Goal: Task Accomplishment & Management: Manage account settings

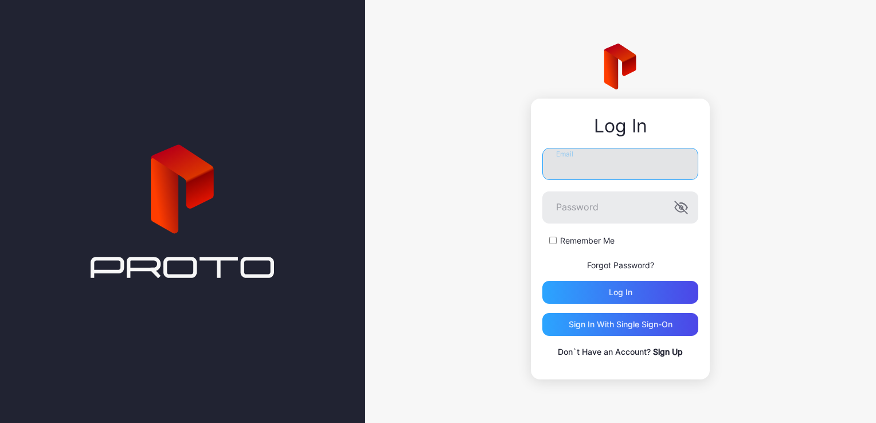
click at [631, 174] on input "Email" at bounding box center [620, 164] width 156 height 32
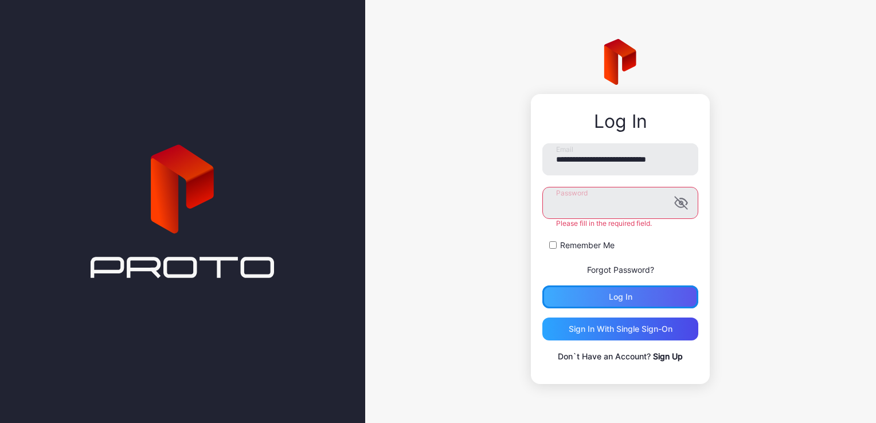
click at [603, 292] on div "Log in" at bounding box center [620, 297] width 156 height 23
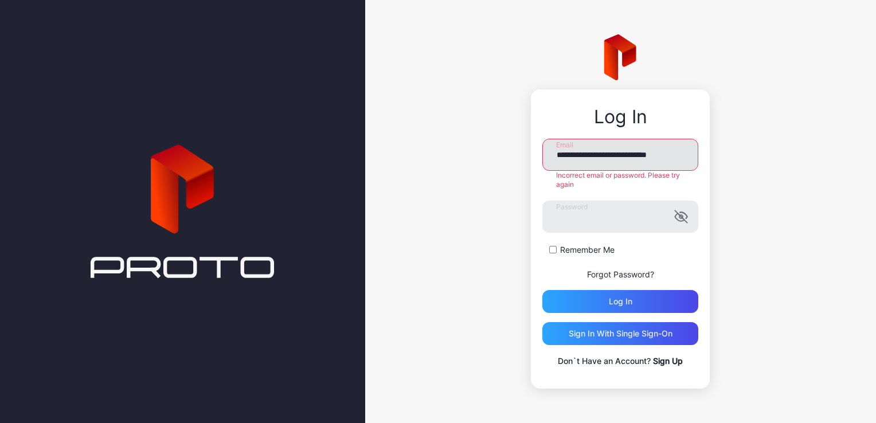
click at [672, 149] on input "**********" at bounding box center [620, 155] width 156 height 32
type input "**********"
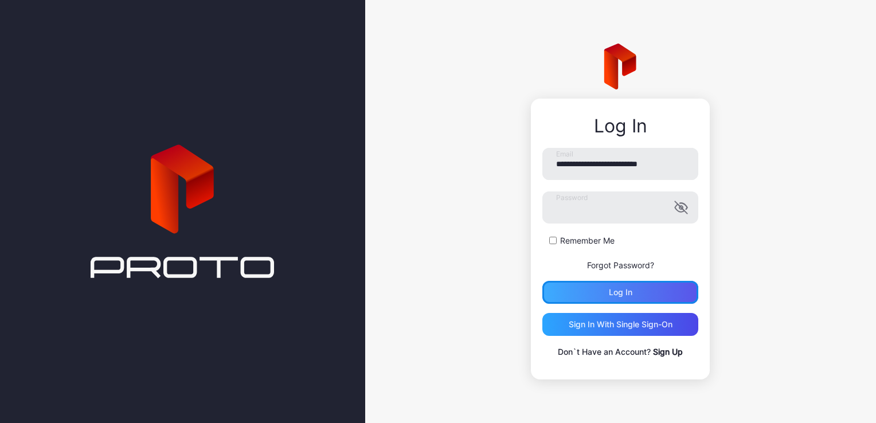
click at [606, 298] on div "Log in" at bounding box center [620, 292] width 156 height 23
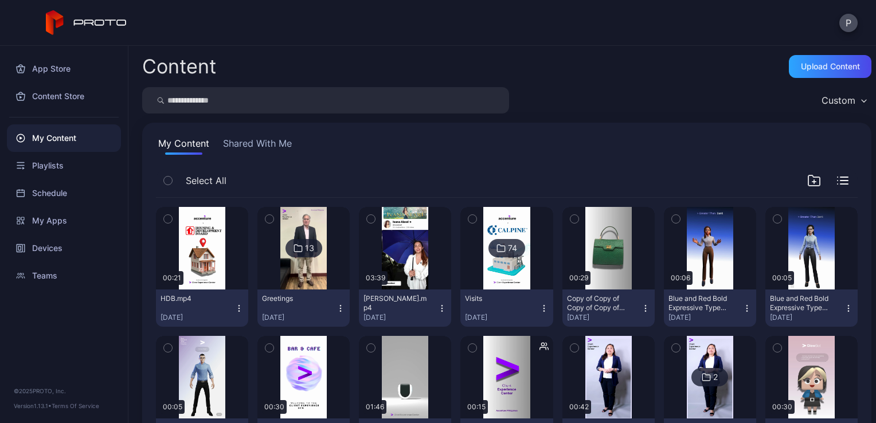
click at [858, 118] on div "Content Upload Content Custom My Content Shared With Me Select All Preview 00:2…" at bounding box center [502, 234] width 748 height 377
click at [840, 64] on div "Upload Content" at bounding box center [830, 66] width 59 height 9
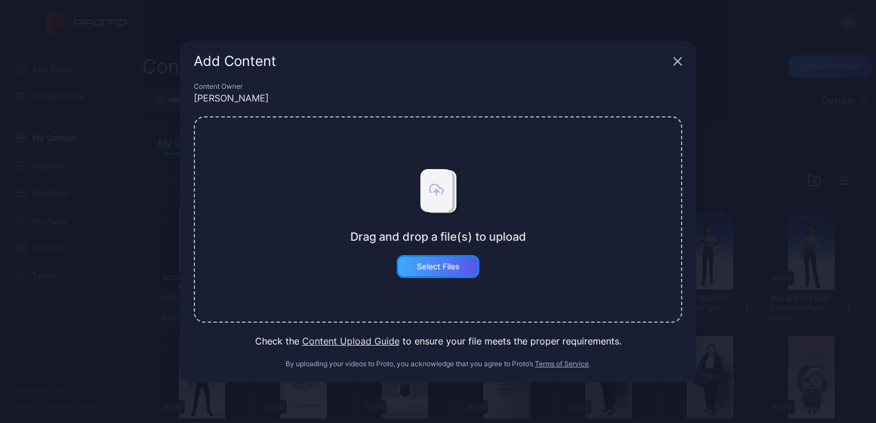
click at [421, 264] on div "Select Files" at bounding box center [438, 266] width 43 height 9
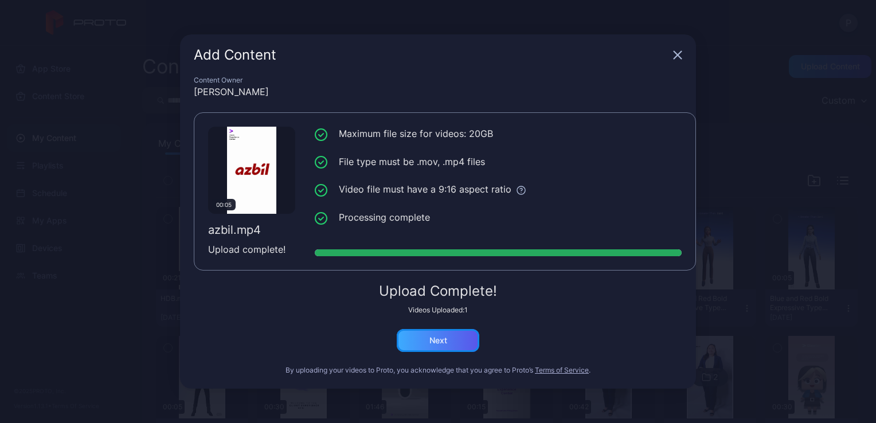
click at [433, 332] on div "Next" at bounding box center [438, 340] width 83 height 23
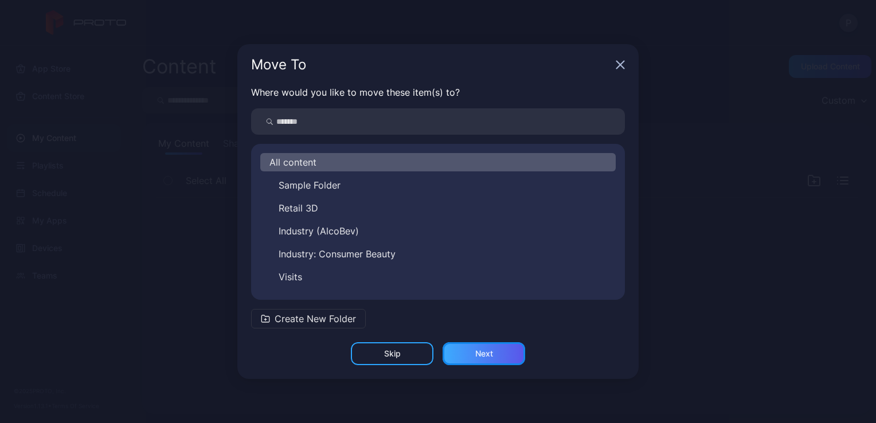
click at [501, 355] on div "Next" at bounding box center [484, 353] width 83 height 23
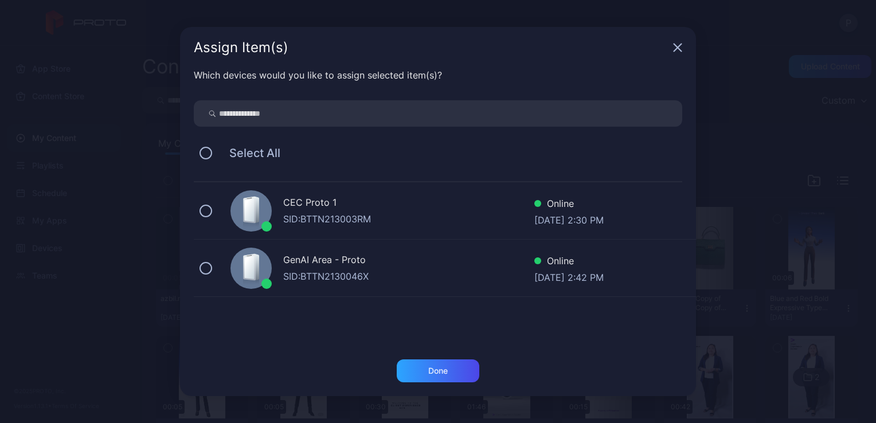
drag, startPoint x: 213, startPoint y: 148, endPoint x: 250, endPoint y: 171, distance: 43.6
click at [214, 148] on div "Select All" at bounding box center [438, 153] width 489 height 24
click at [204, 154] on button at bounding box center [206, 153] width 13 height 13
click at [434, 367] on div "Done" at bounding box center [437, 370] width 19 height 9
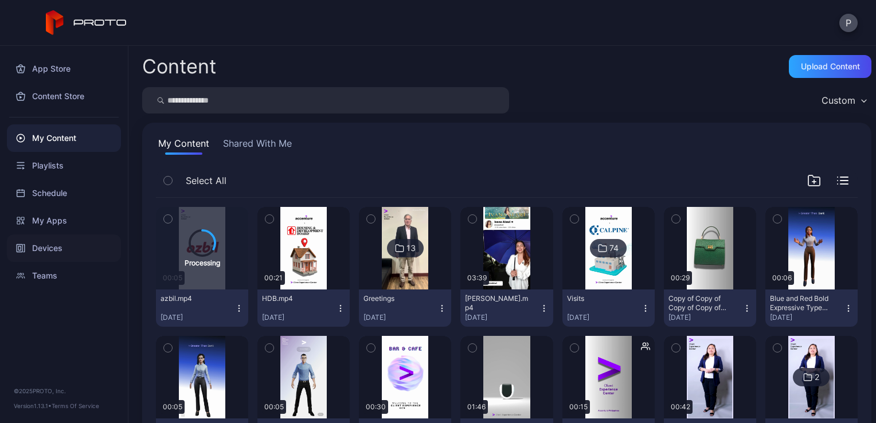
click at [67, 249] on div "Devices" at bounding box center [64, 249] width 114 height 28
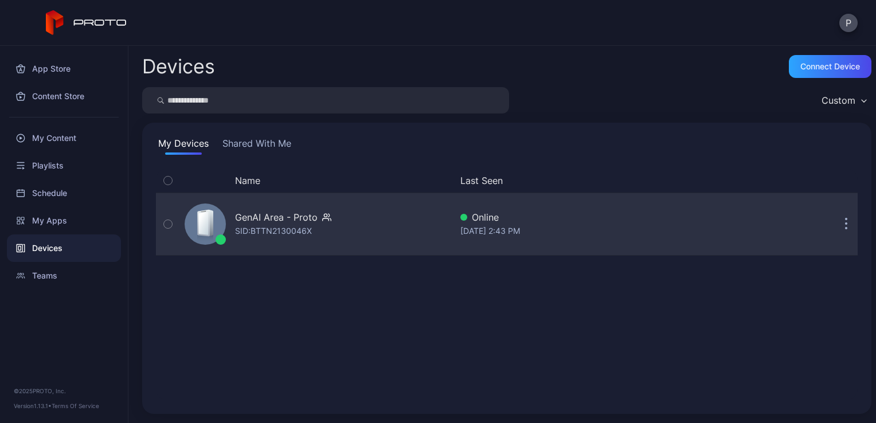
click at [331, 227] on div "GenAI Area - Proto SID: BTTN2130046X" at bounding box center [315, 224] width 271 height 57
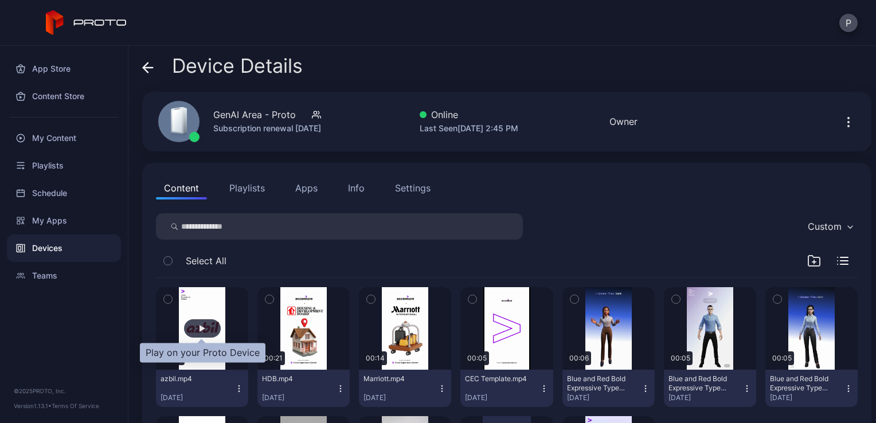
click at [209, 320] on div "button" at bounding box center [202, 328] width 37 height 18
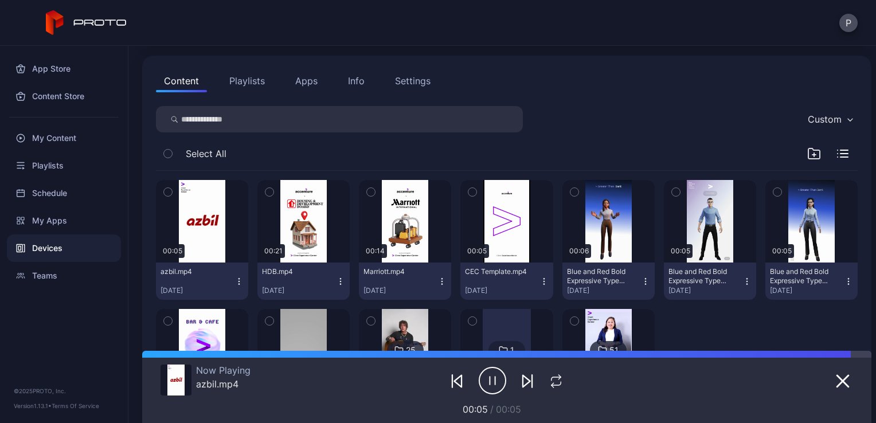
scroll to position [115, 0]
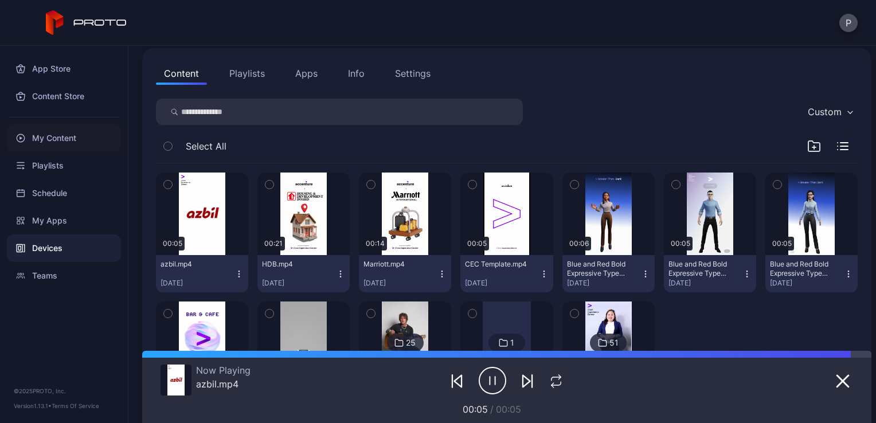
click at [73, 141] on div "My Content" at bounding box center [64, 138] width 114 height 28
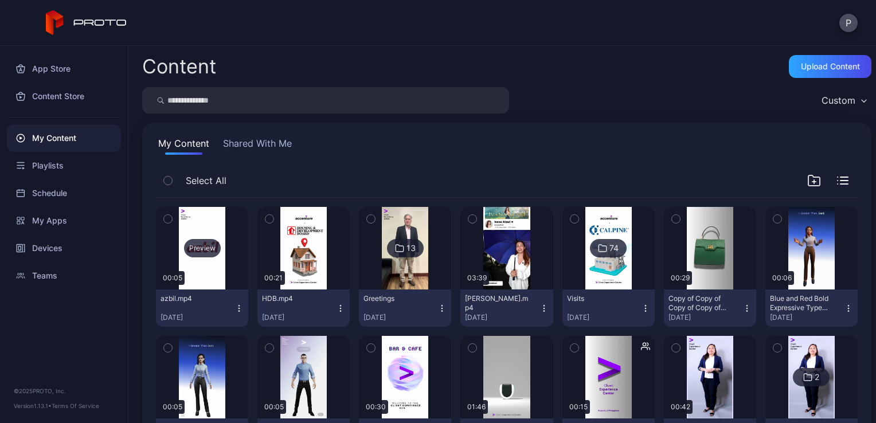
click at [209, 251] on div "Preview" at bounding box center [202, 248] width 37 height 18
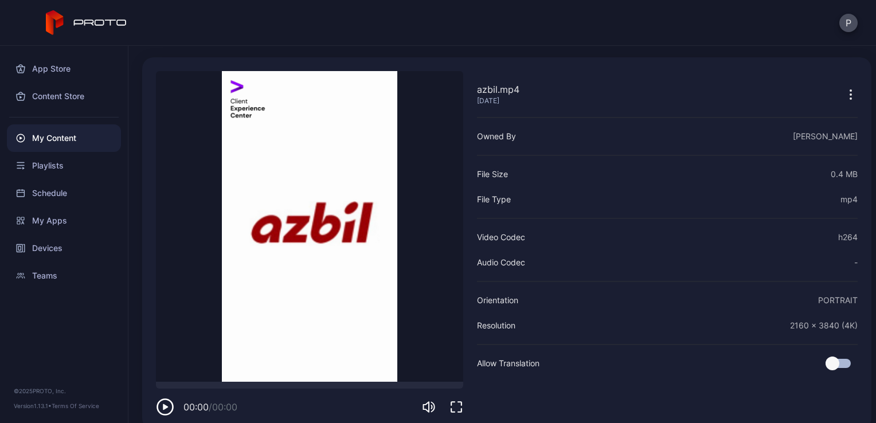
scroll to position [50, 0]
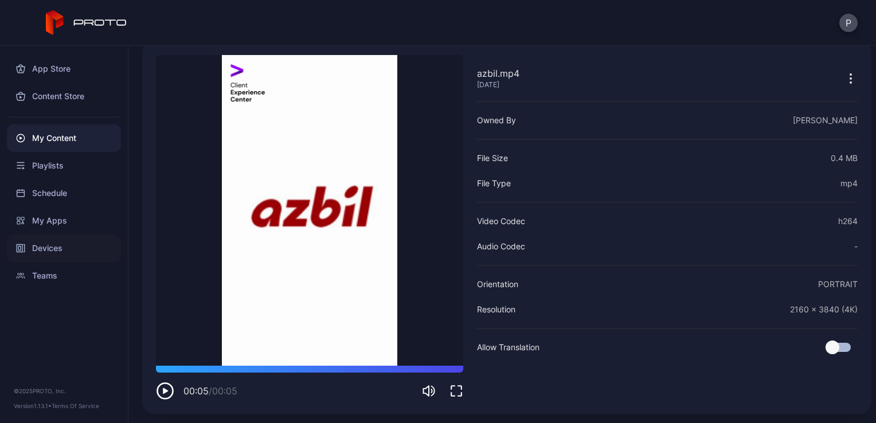
click at [66, 243] on div "Devices" at bounding box center [64, 249] width 114 height 28
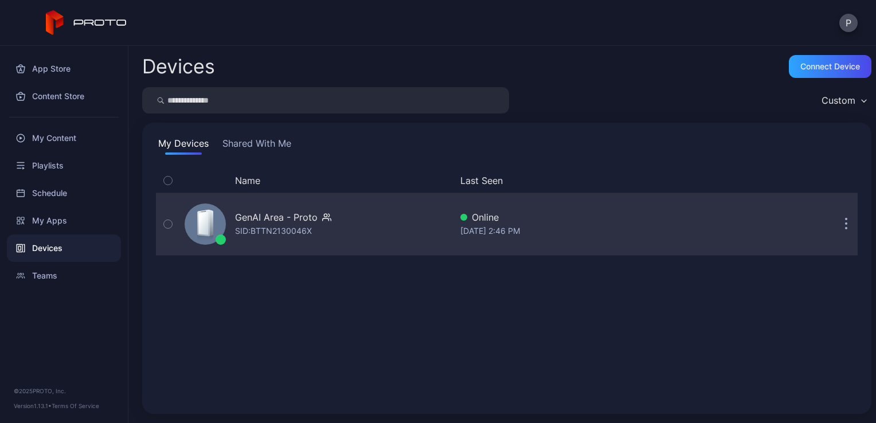
click at [373, 218] on div "GenAI Area - Proto SID: BTTN2130046X" at bounding box center [315, 224] width 271 height 57
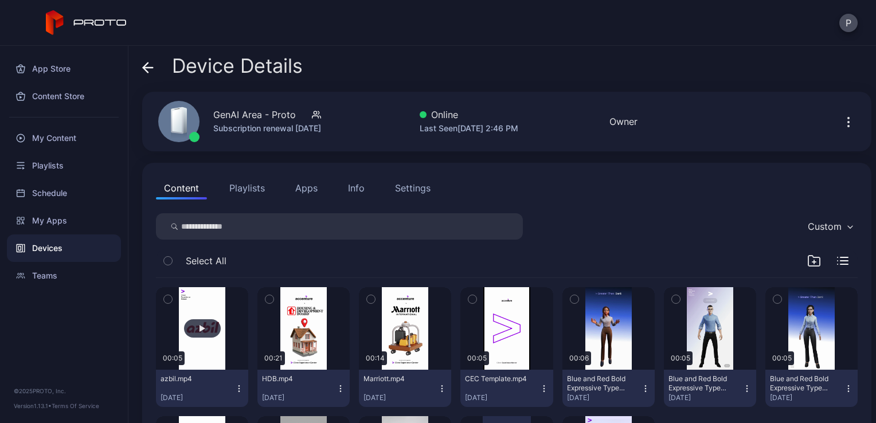
click at [197, 317] on button "button" at bounding box center [202, 328] width 92 height 83
click at [93, 134] on div "My Content" at bounding box center [64, 138] width 114 height 28
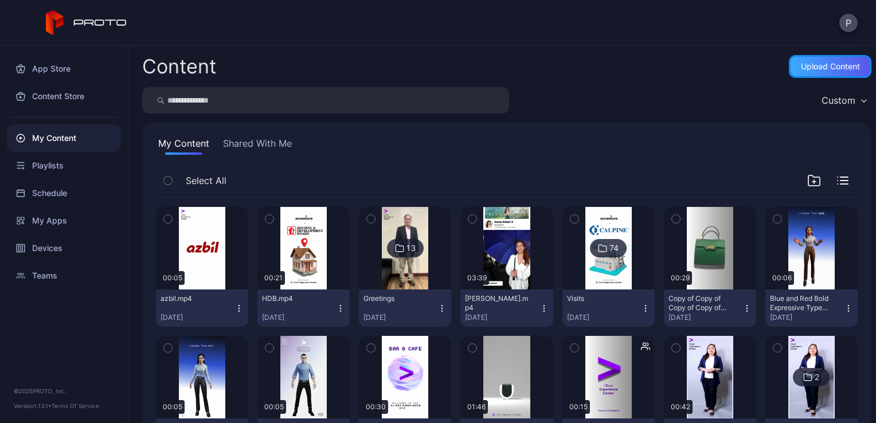
click at [836, 75] on div "Upload Content" at bounding box center [830, 66] width 83 height 23
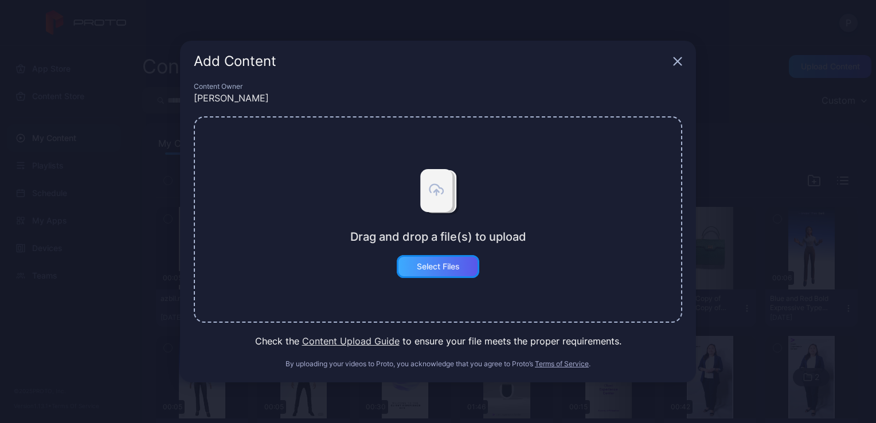
click at [456, 266] on div "Select Files" at bounding box center [438, 266] width 43 height 9
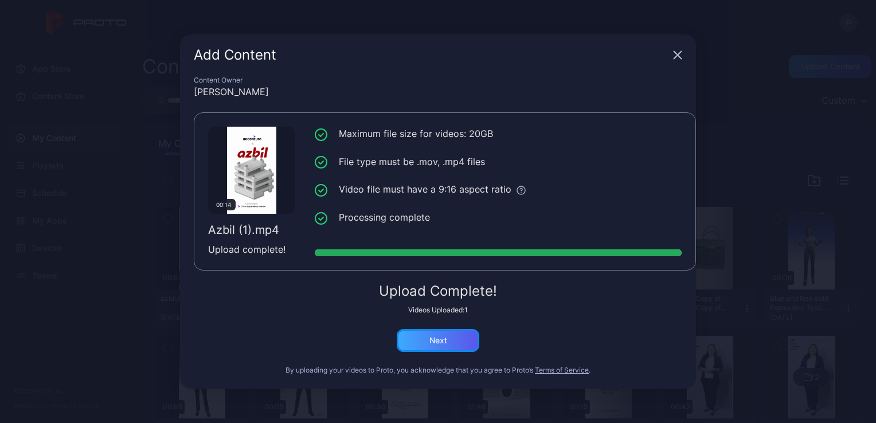
click at [450, 331] on div "Next" at bounding box center [438, 340] width 83 height 23
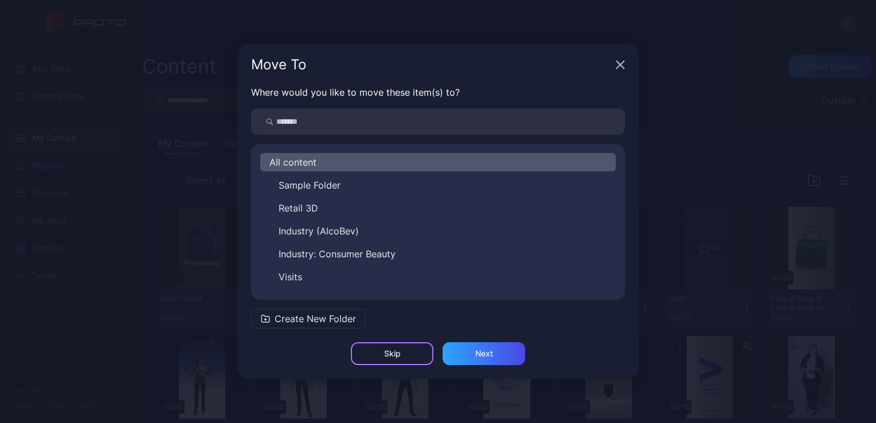
click at [413, 348] on div "Skip" at bounding box center [392, 353] width 83 height 23
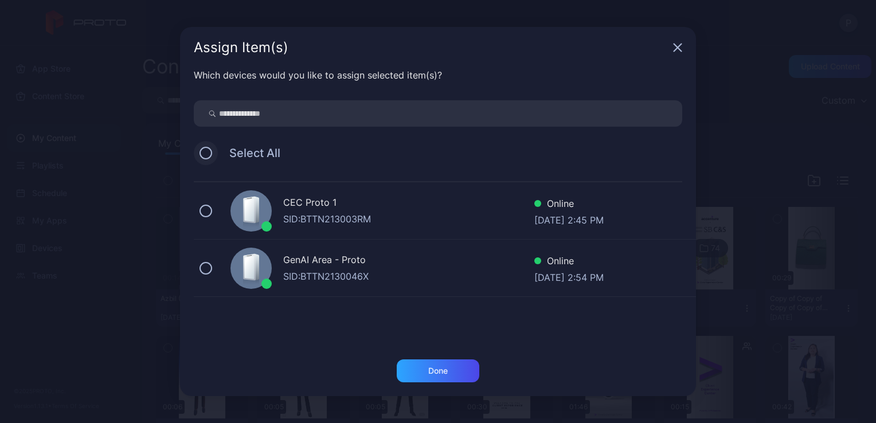
click at [210, 150] on button at bounding box center [206, 153] width 13 height 13
click at [463, 368] on div "Done" at bounding box center [438, 371] width 83 height 23
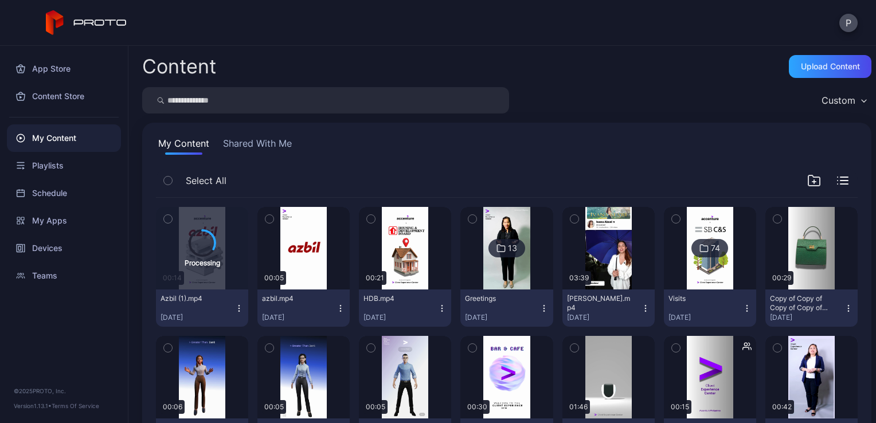
click at [463, 368] on div "Preview" at bounding box center [506, 377] width 92 height 83
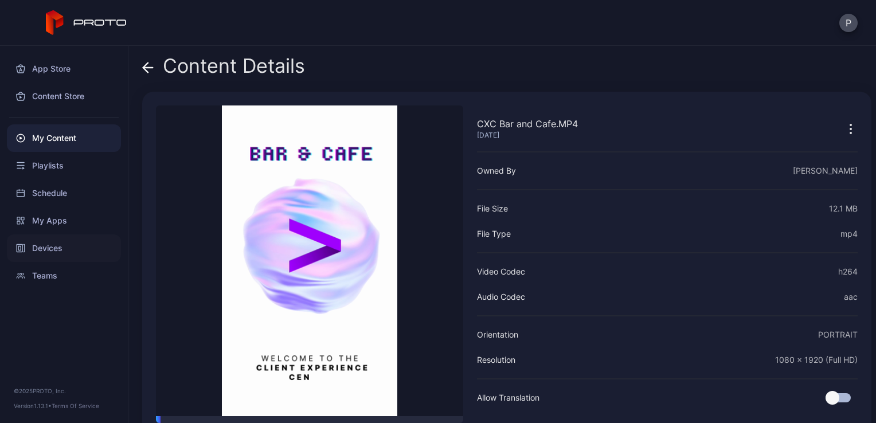
click at [56, 252] on div "Devices" at bounding box center [64, 249] width 114 height 28
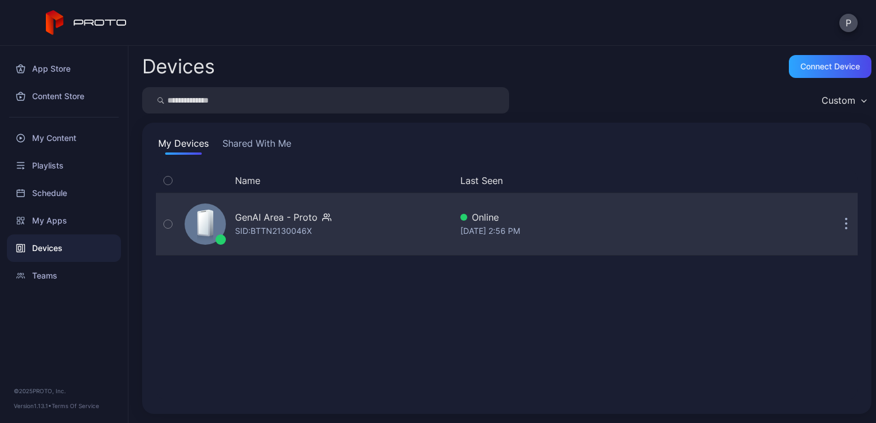
click at [365, 236] on div "GenAI Area - Proto SID: BTTN2130046X" at bounding box center [315, 224] width 271 height 57
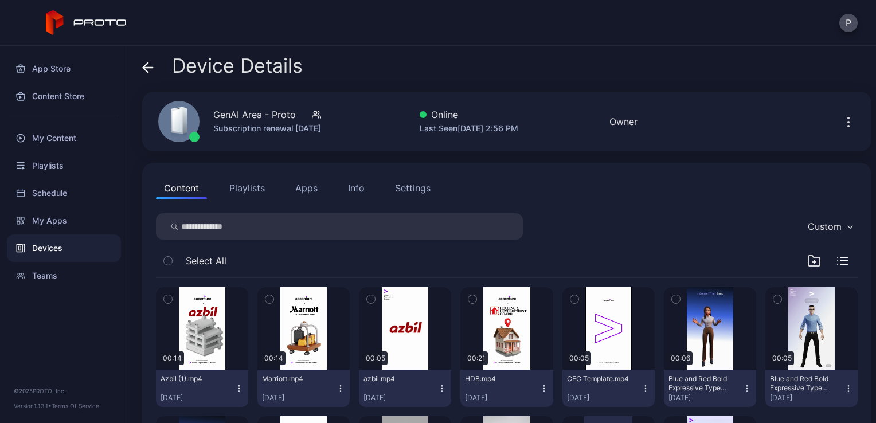
click at [431, 380] on div "azbil.mp4 Sep 5, 2025" at bounding box center [401, 388] width 74 height 28
click at [67, 139] on div "My Content" at bounding box center [64, 138] width 114 height 28
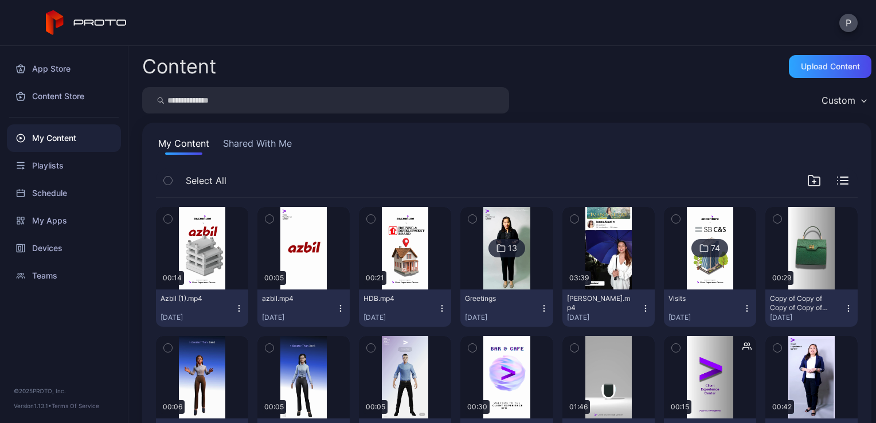
click at [340, 306] on icon "button" at bounding box center [340, 308] width 9 height 9
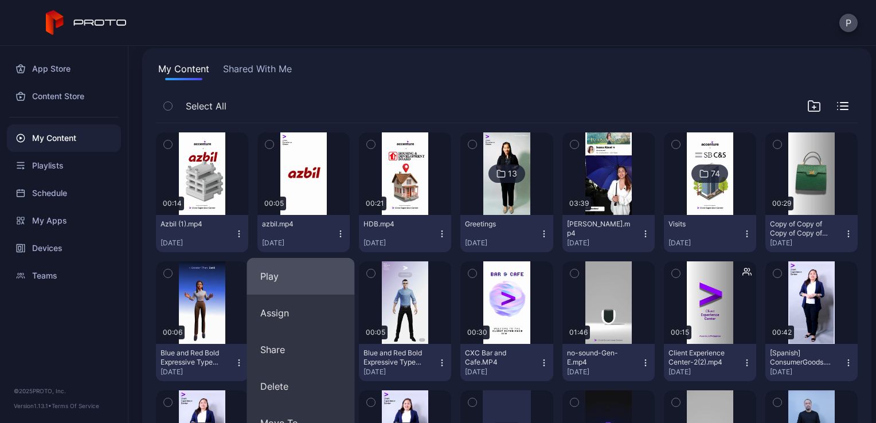
scroll to position [89, 0]
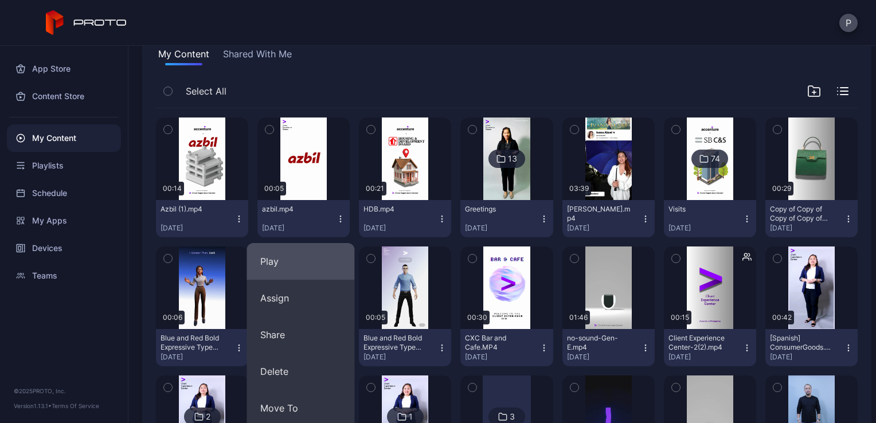
click at [312, 365] on button "Delete" at bounding box center [301, 371] width 108 height 37
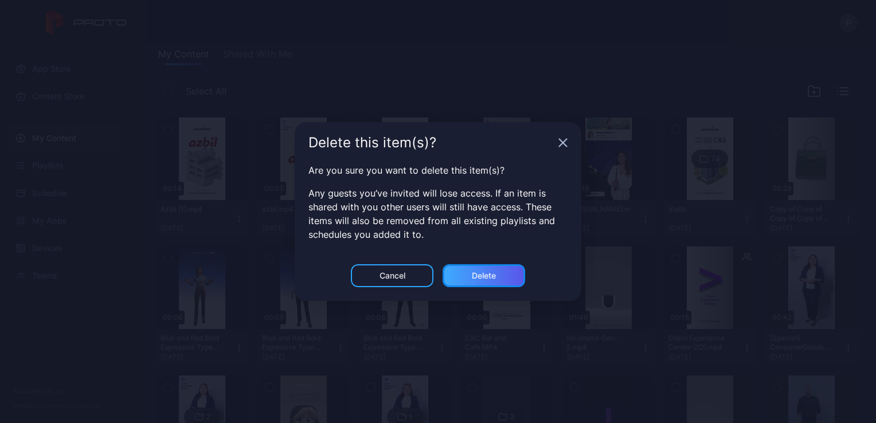
click at [489, 271] on div "Delete" at bounding box center [484, 275] width 24 height 9
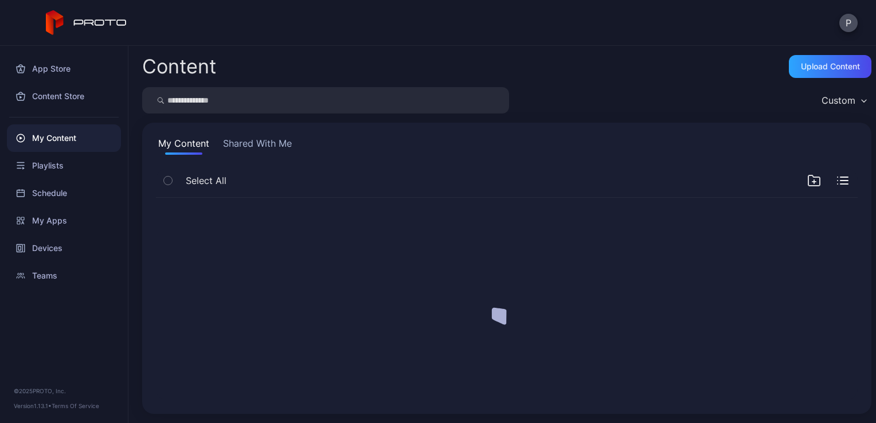
scroll to position [0, 0]
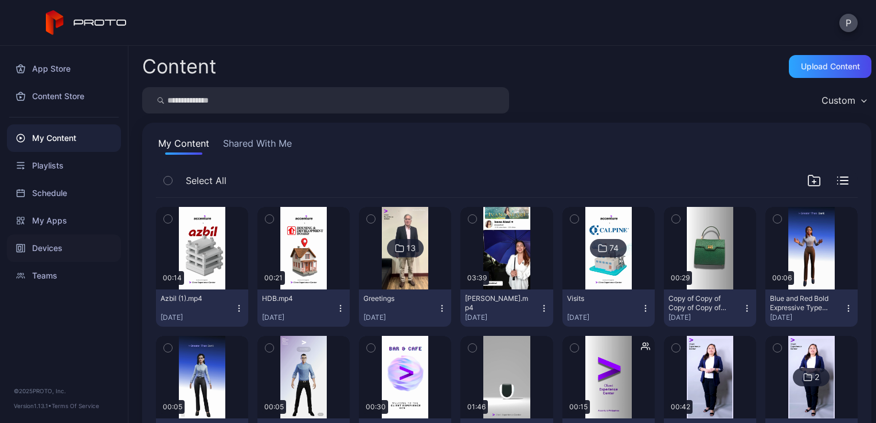
click at [50, 248] on div "Devices" at bounding box center [64, 249] width 114 height 28
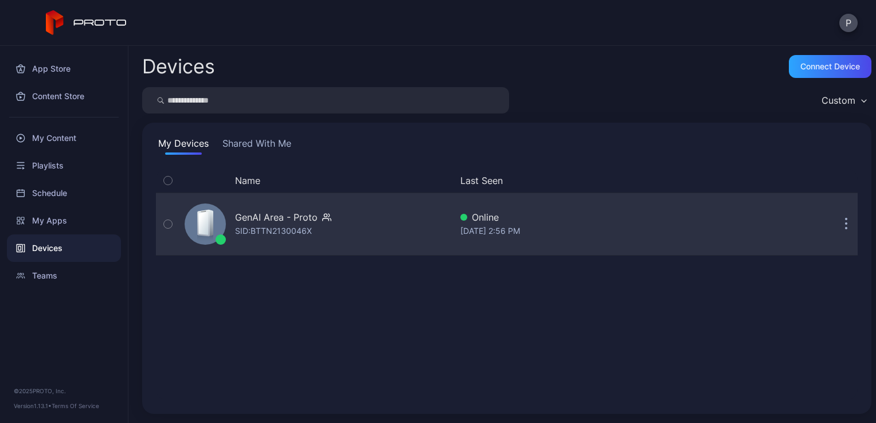
click at [333, 236] on div "GenAI Area - Proto SID: BTTN2130046X" at bounding box center [315, 224] width 271 height 57
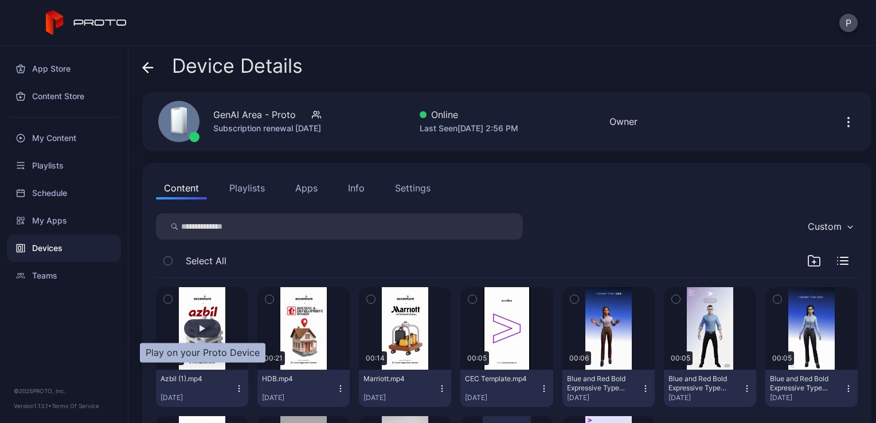
click at [205, 332] on div "button" at bounding box center [202, 328] width 37 height 18
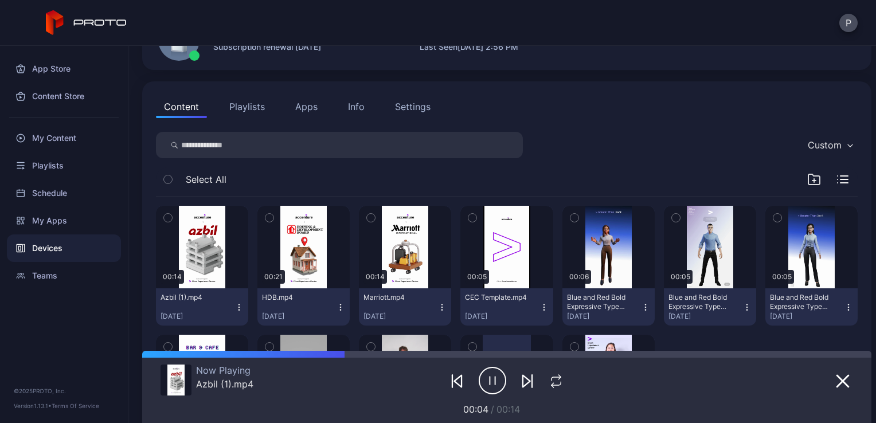
scroll to position [82, 0]
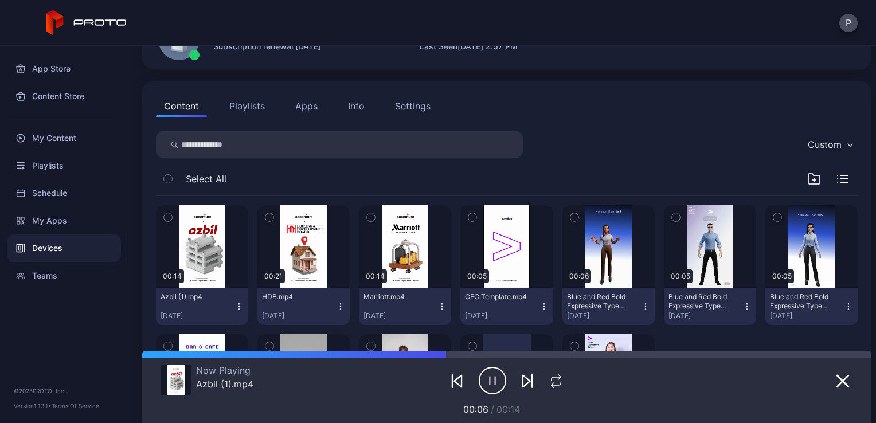
click at [239, 304] on icon "button" at bounding box center [239, 306] width 9 height 9
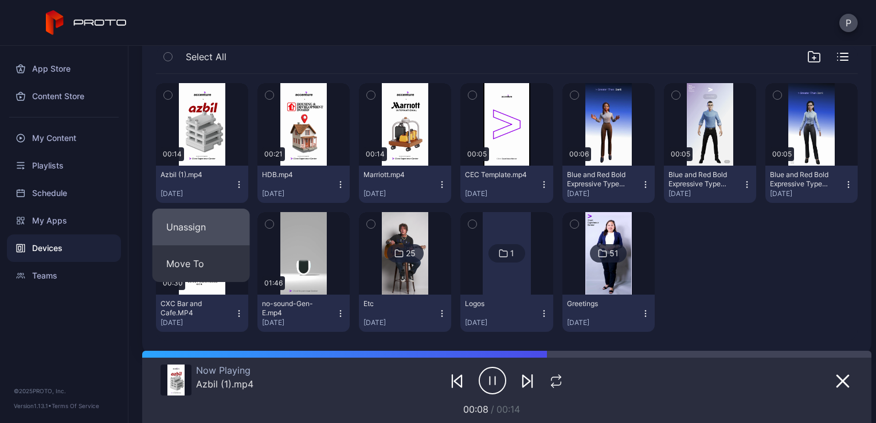
scroll to position [206, 0]
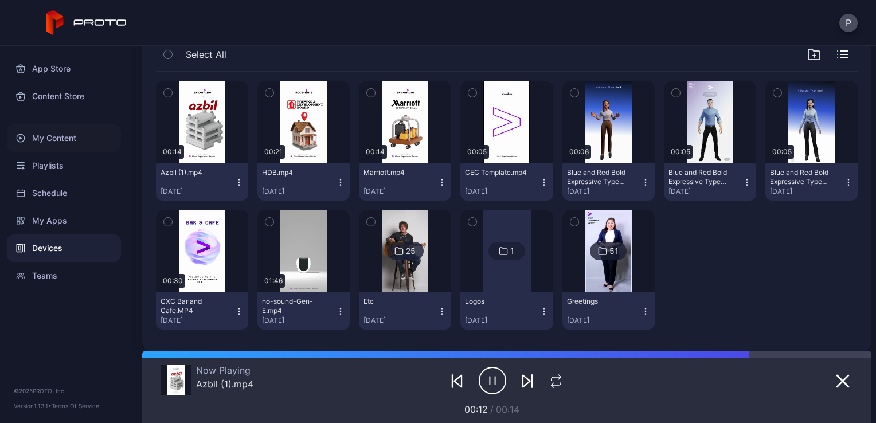
click at [85, 130] on div "My Content" at bounding box center [64, 138] width 114 height 28
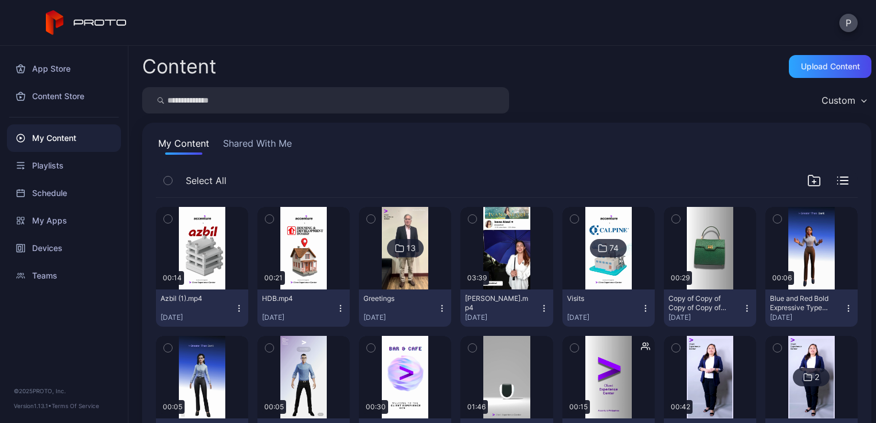
click at [240, 310] on icon "button" at bounding box center [239, 308] width 9 height 9
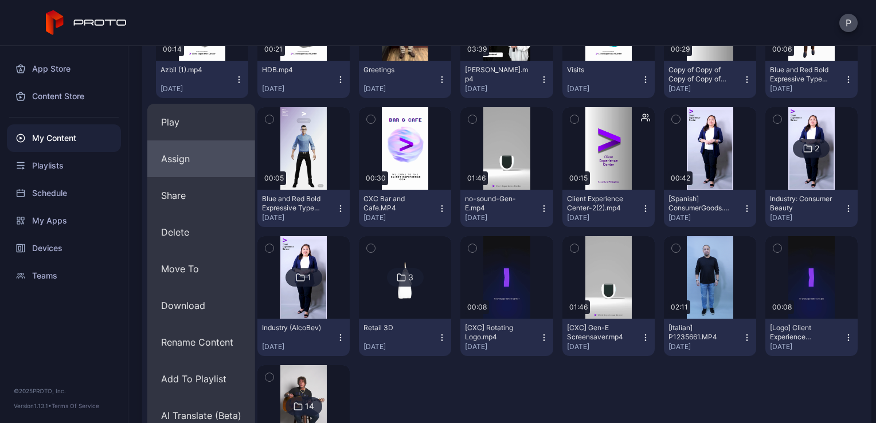
scroll to position [233, 0]
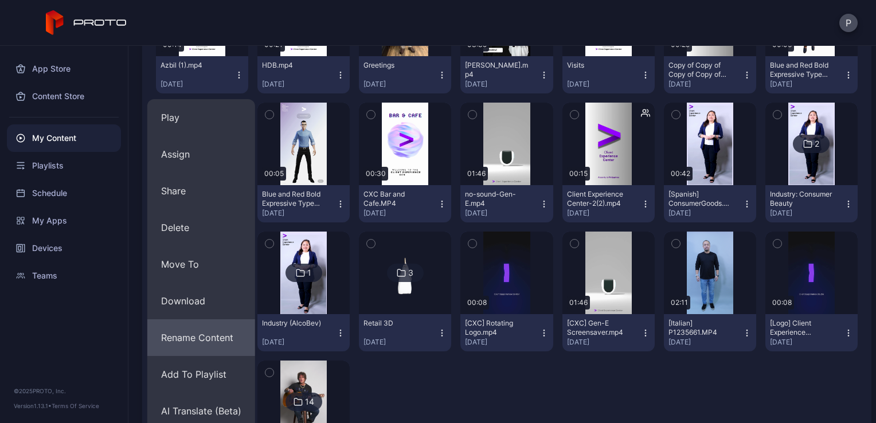
click at [208, 327] on button "Rename Content" at bounding box center [201, 337] width 108 height 37
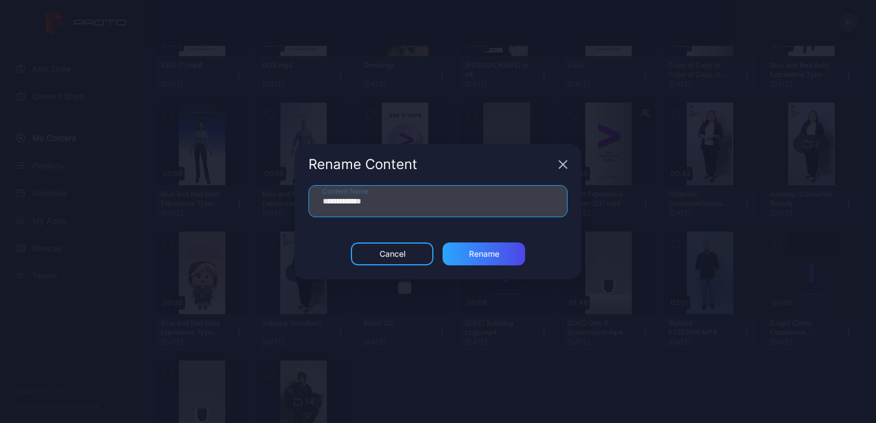
click at [349, 197] on input "**********" at bounding box center [438, 201] width 259 height 32
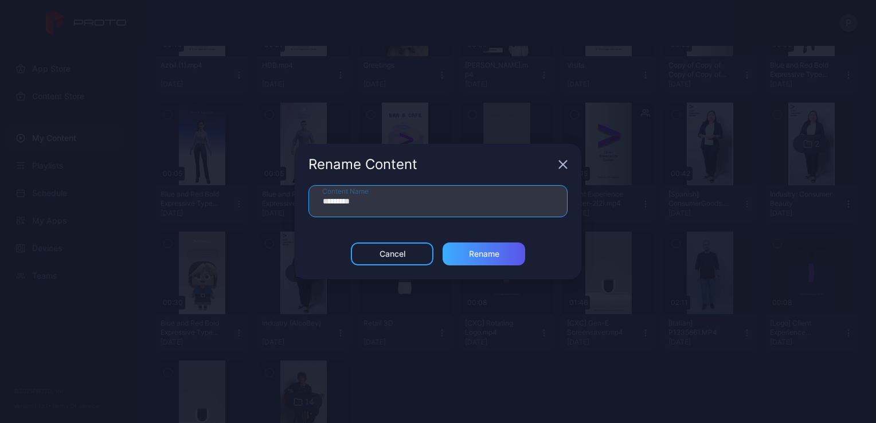
type input "*********"
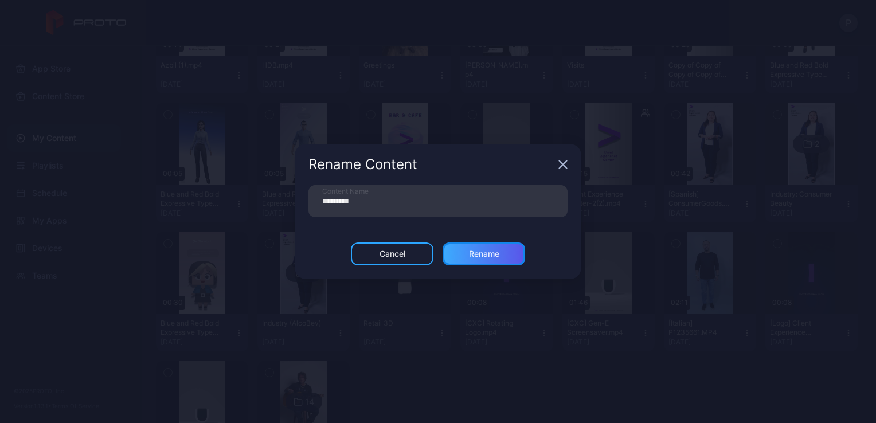
click at [482, 251] on div "Rename" at bounding box center [484, 253] width 30 height 9
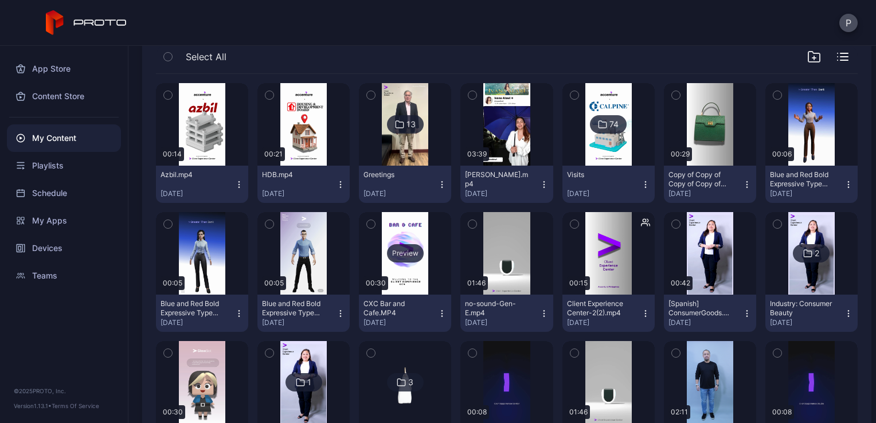
scroll to position [123, 0]
click at [61, 249] on div "Devices" at bounding box center [64, 249] width 114 height 28
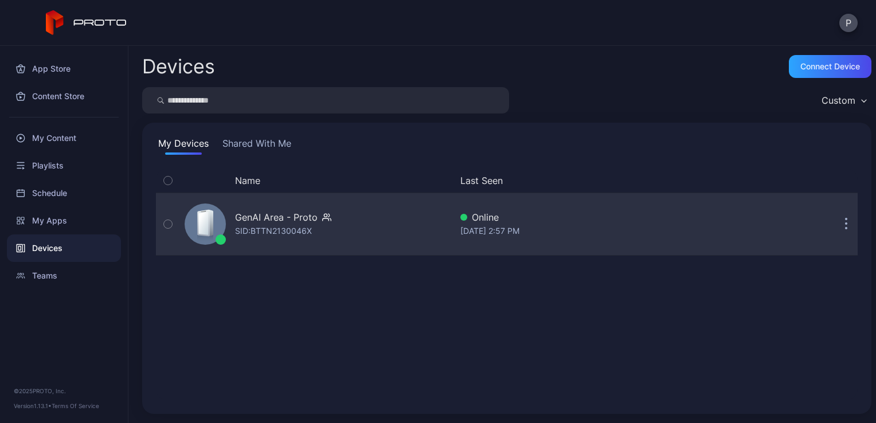
click at [399, 224] on div "GenAI Area - Proto SID: BTTN2130046X" at bounding box center [315, 224] width 271 height 57
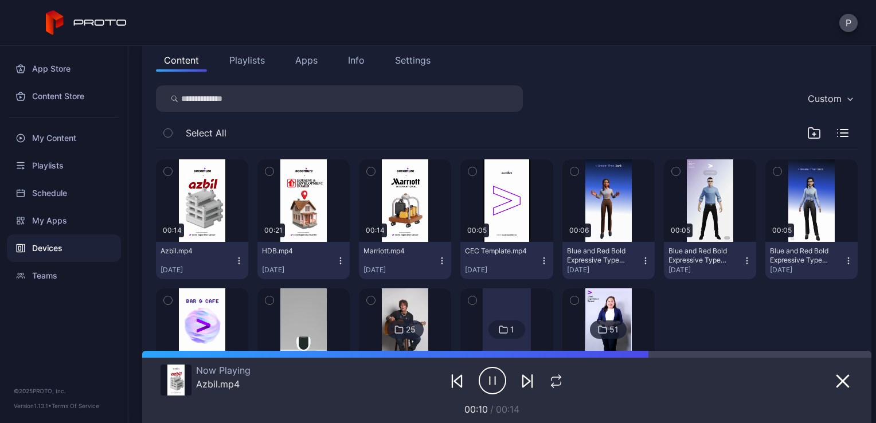
scroll to position [142, 0]
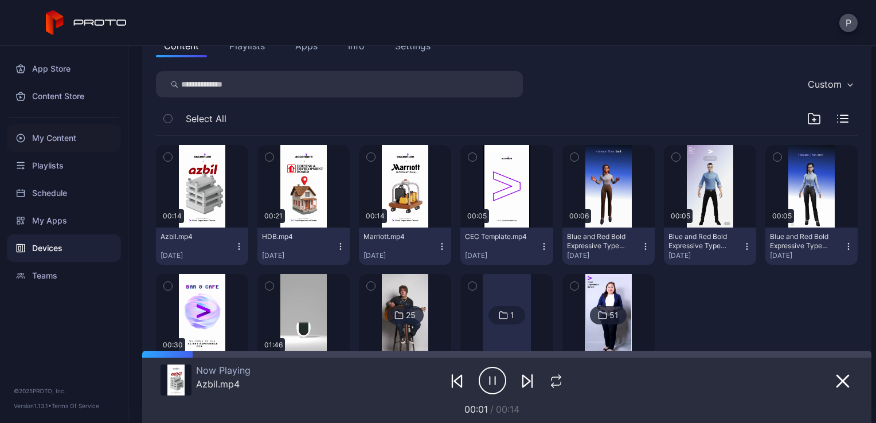
click at [69, 136] on div "My Content" at bounding box center [64, 138] width 114 height 28
